Goal: Information Seeking & Learning: Learn about a topic

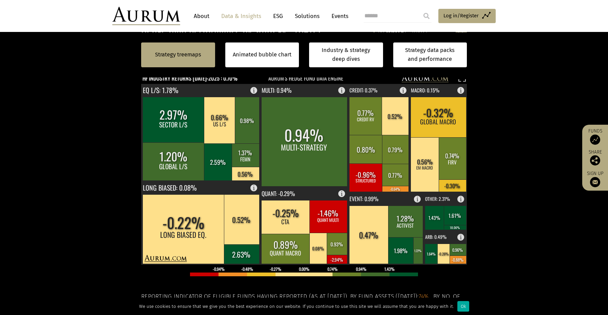
scroll to position [188, 0]
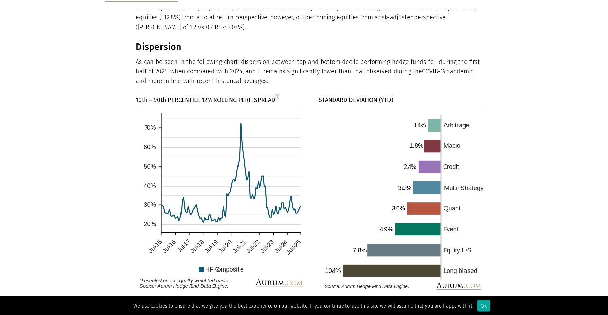
scroll to position [1043, 0]
